Goal: Transaction & Acquisition: Download file/media

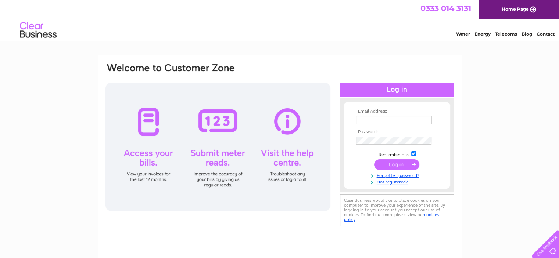
drag, startPoint x: 0, startPoint y: 0, endPoint x: 384, endPoint y: 117, distance: 401.0
click at [384, 117] on input "text" at bounding box center [394, 120] width 76 height 8
type input "nicola@shaunburtontransport.co.uk"
click at [374, 160] on input "submit" at bounding box center [396, 165] width 45 height 10
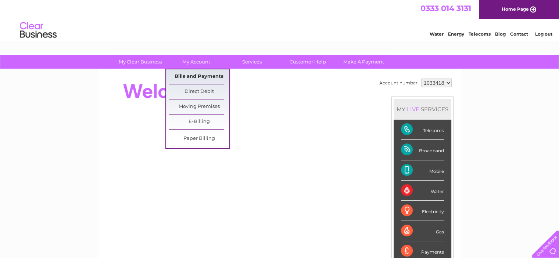
click at [195, 78] on link "Bills and Payments" at bounding box center [199, 76] width 61 height 15
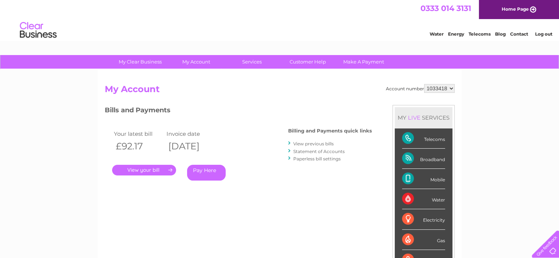
click at [316, 142] on link "View previous bills" at bounding box center [313, 144] width 40 height 6
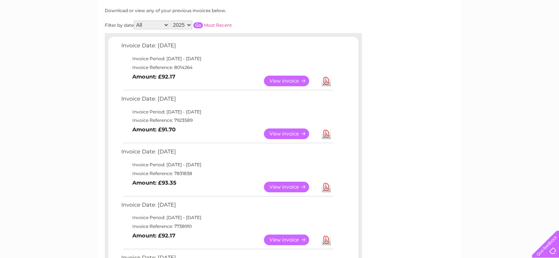
scroll to position [110, 0]
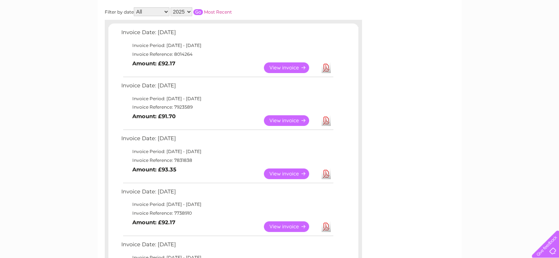
click at [326, 175] on link "Download" at bounding box center [325, 174] width 9 height 11
click at [327, 172] on link "Download" at bounding box center [325, 174] width 9 height 11
click at [327, 117] on link "Download" at bounding box center [325, 120] width 9 height 11
click at [329, 67] on link "Download" at bounding box center [325, 67] width 9 height 11
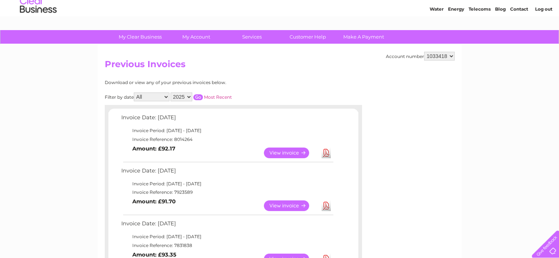
scroll to position [0, 0]
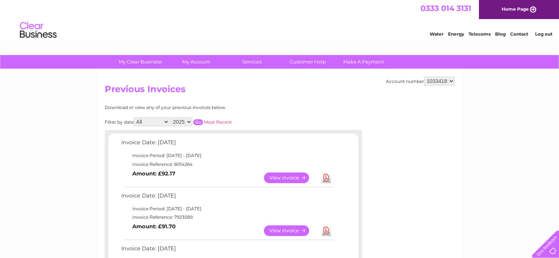
click at [549, 36] on link "Log out" at bounding box center [543, 34] width 17 height 6
